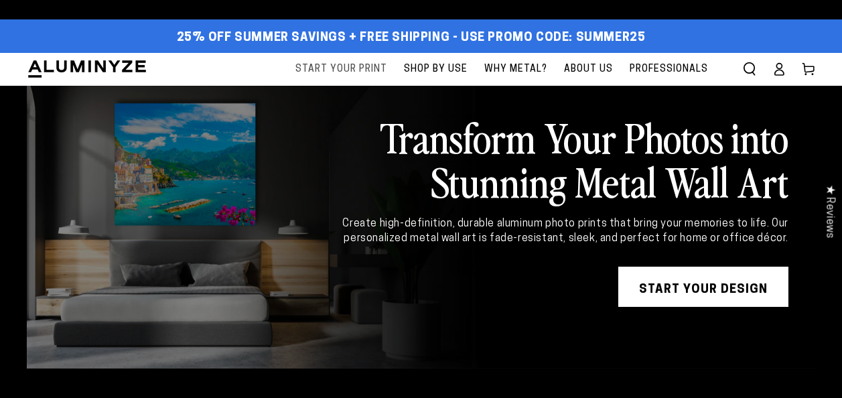
click at [354, 64] on span "Start Your Print" at bounding box center [342, 69] width 92 height 17
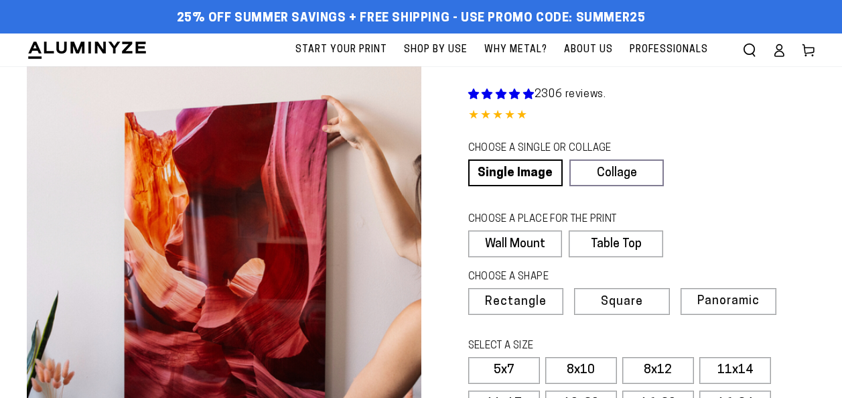
select select "**********"
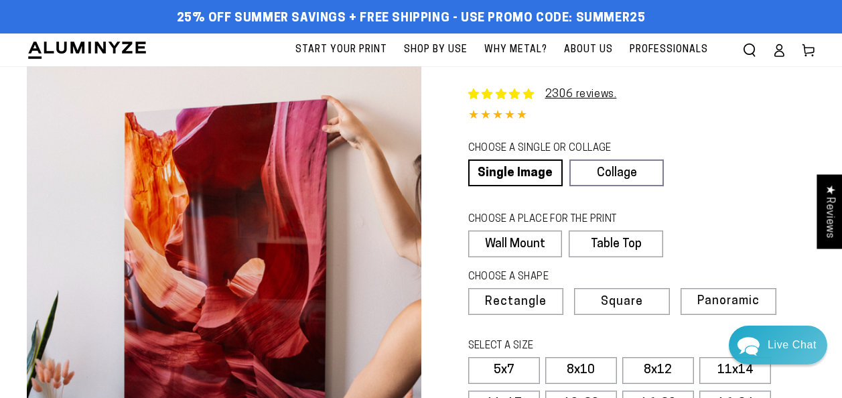
scroll to position [67, 0]
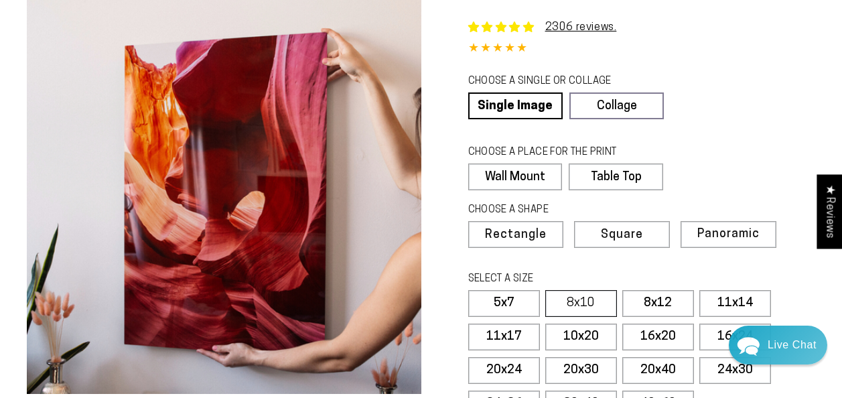
click at [562, 297] on label "8x10" at bounding box center [581, 303] width 72 height 27
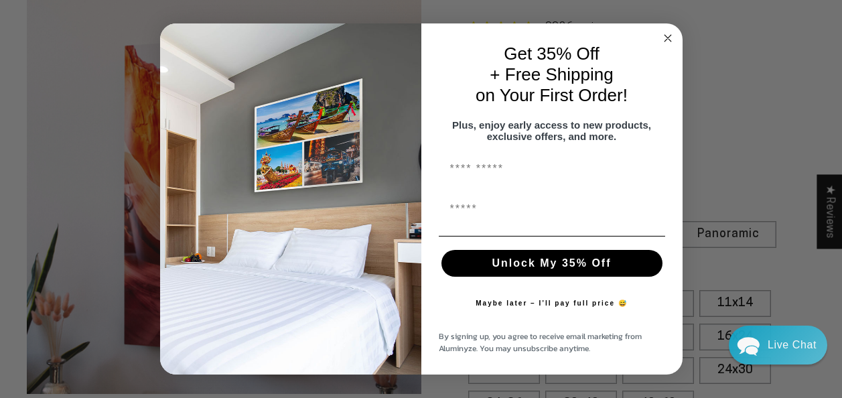
click at [669, 31] on circle "Close dialog" at bounding box center [667, 38] width 15 height 15
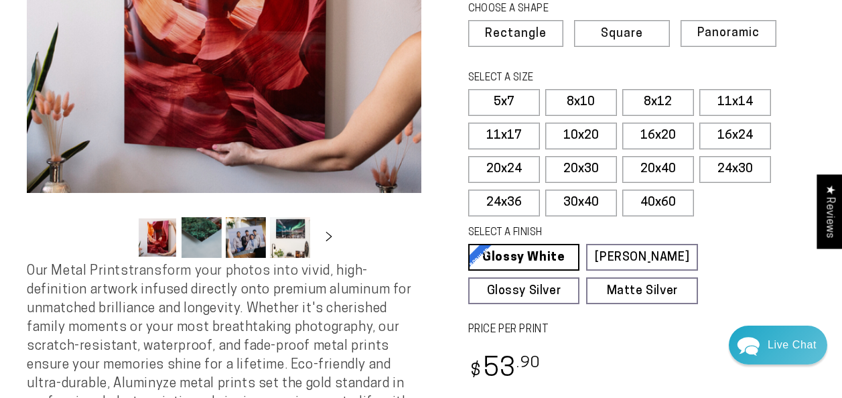
scroll to position [134, 0]
